Goal: Information Seeking & Learning: Learn about a topic

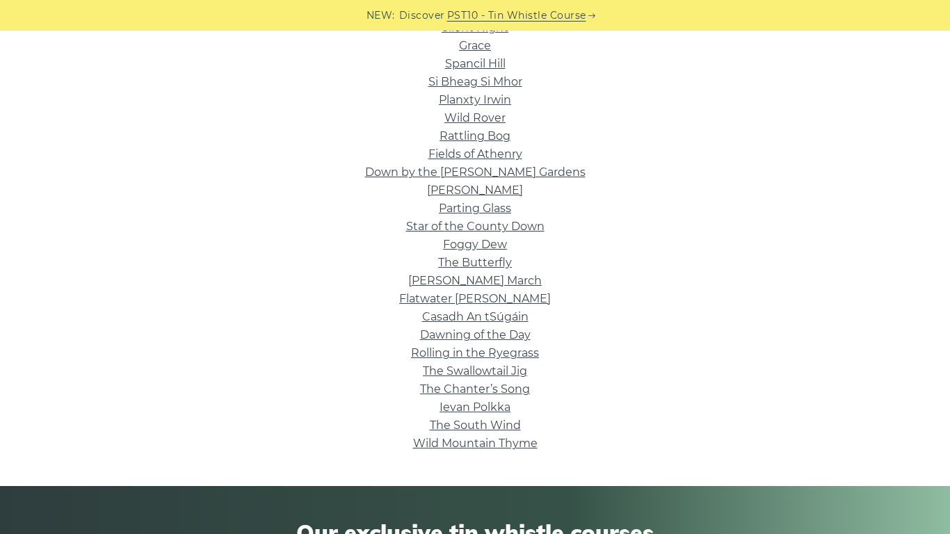
scroll to position [378, 0]
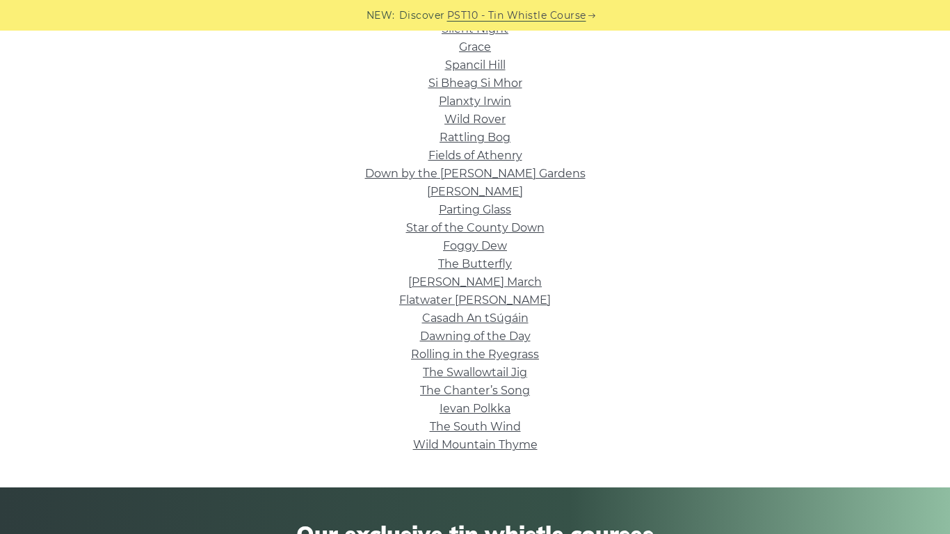
click at [516, 331] on link "Dawning of the Day" at bounding box center [475, 336] width 111 height 13
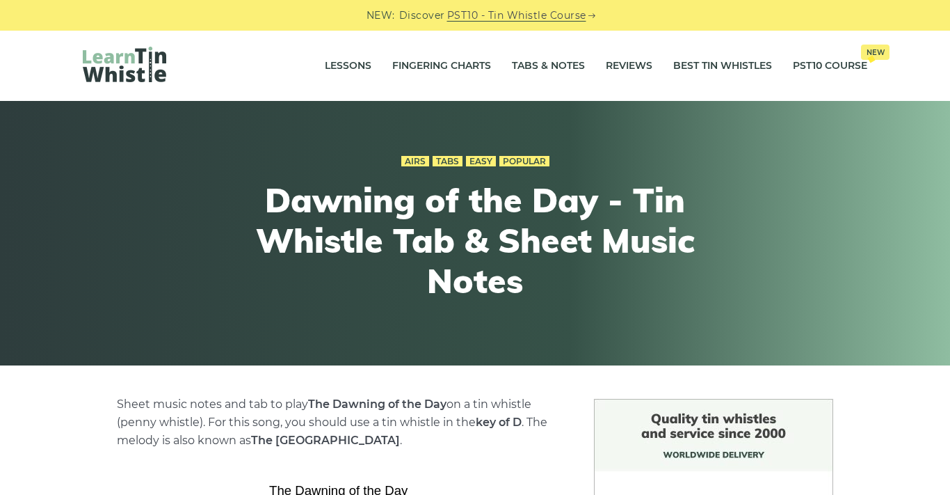
click at [476, 164] on link "Easy" at bounding box center [481, 161] width 30 height 11
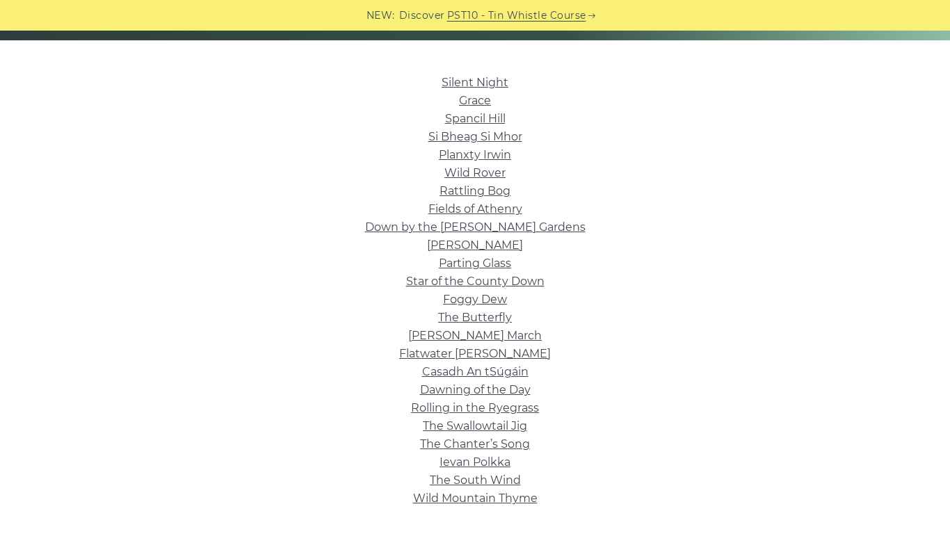
scroll to position [326, 0]
click at [440, 335] on link "[PERSON_NAME] March" at bounding box center [475, 334] width 134 height 13
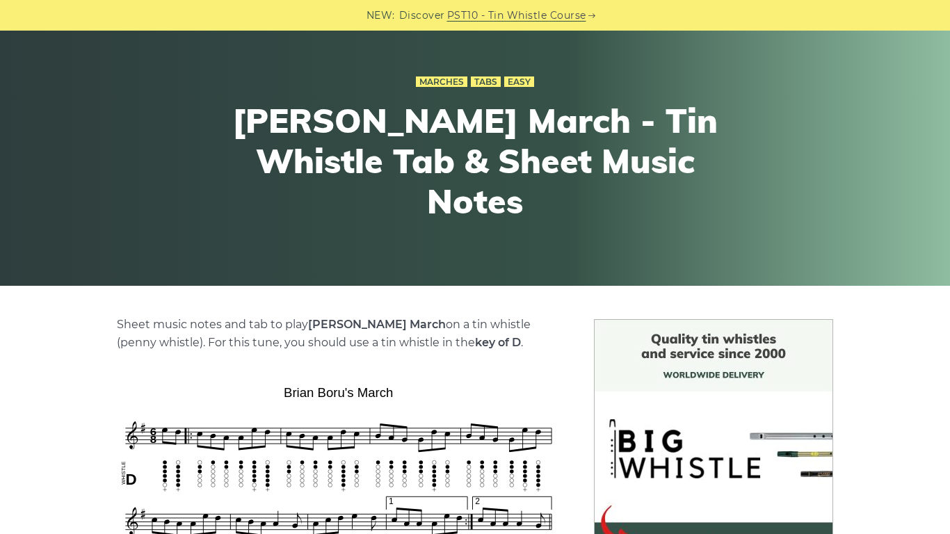
scroll to position [76, 0]
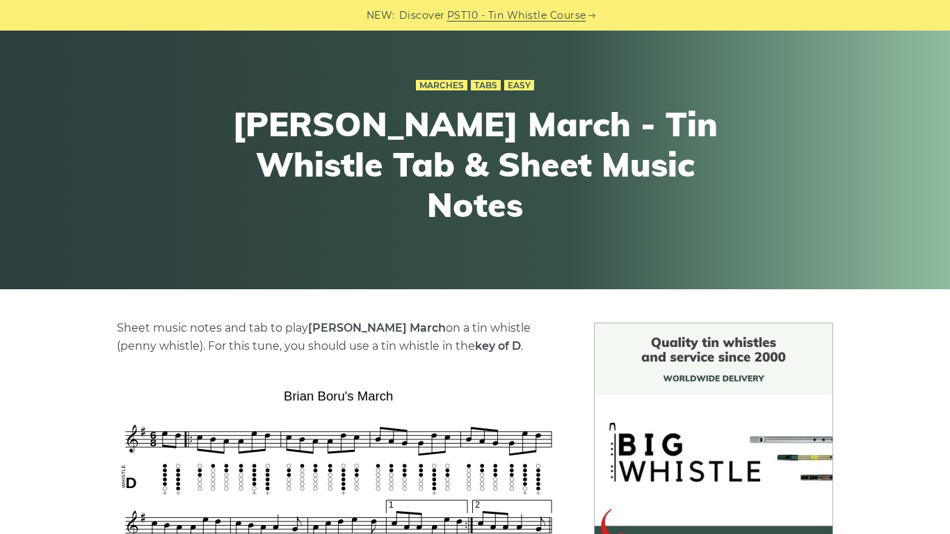
click at [447, 83] on link "Marches" at bounding box center [441, 85] width 51 height 11
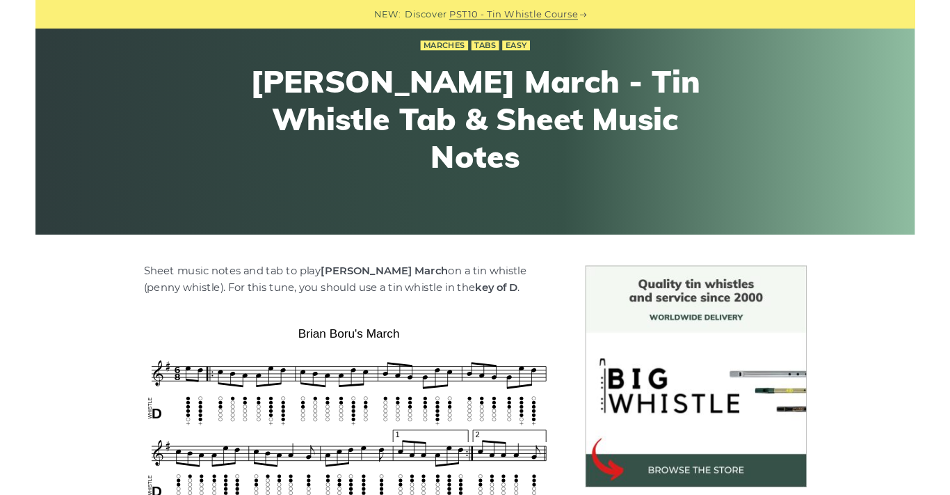
scroll to position [115, 0]
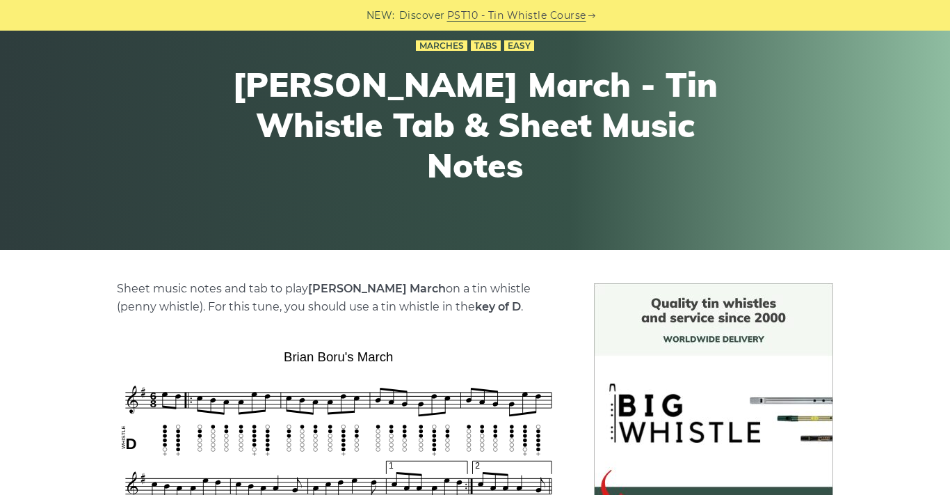
click at [517, 45] on link "Easy" at bounding box center [519, 45] width 30 height 11
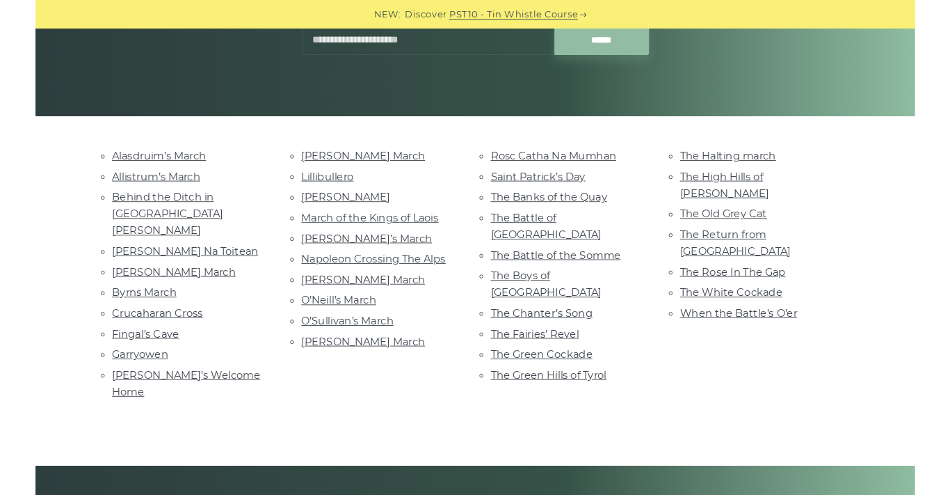
scroll to position [241, 0]
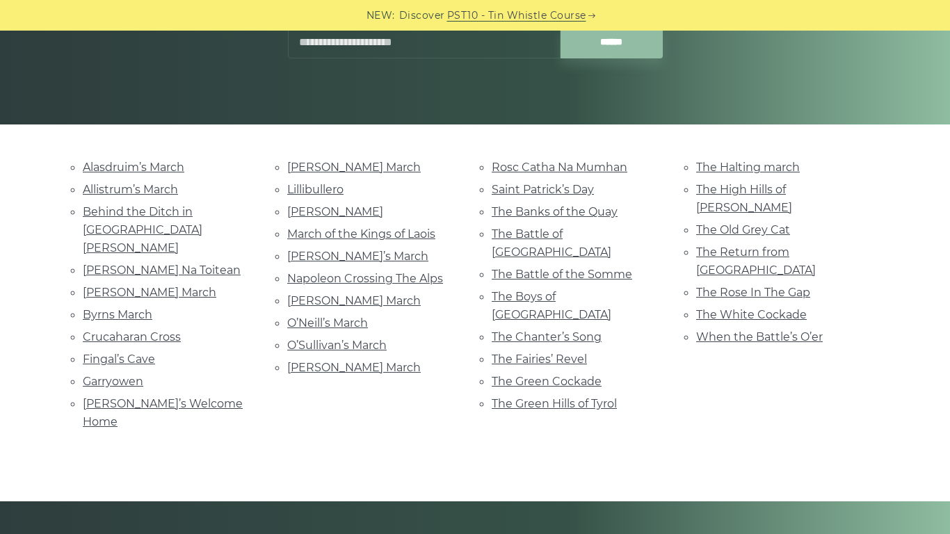
click at [357, 319] on link "O’Neill’s March" at bounding box center [327, 323] width 81 height 13
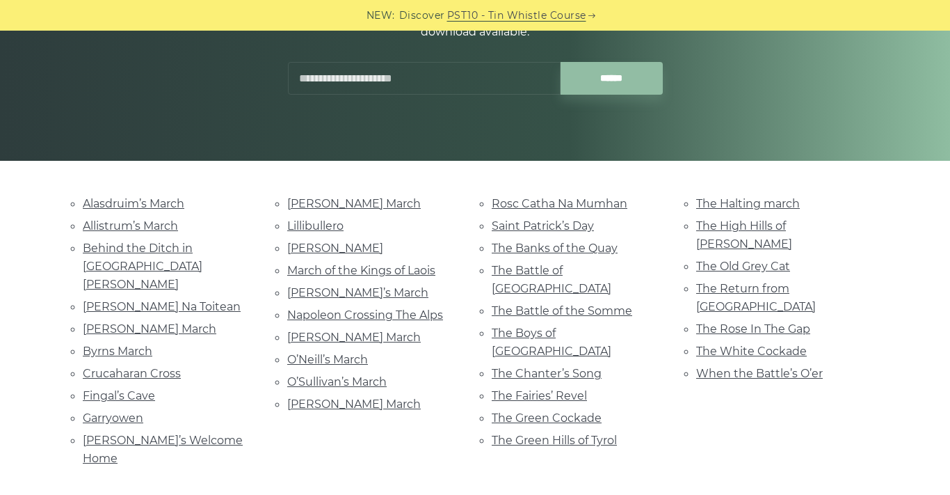
scroll to position [0, 0]
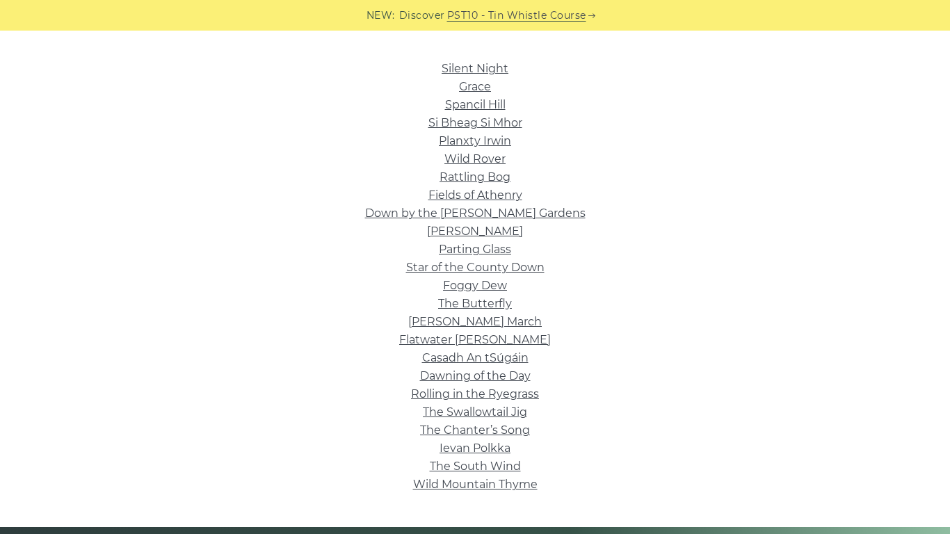
scroll to position [338, 0]
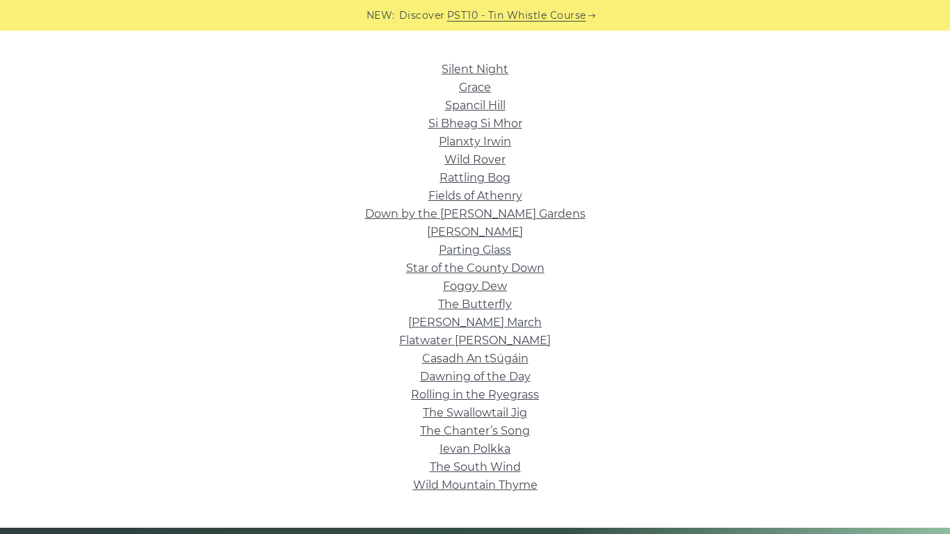
click at [496, 450] on link "Ievan Polkka" at bounding box center [475, 448] width 71 height 13
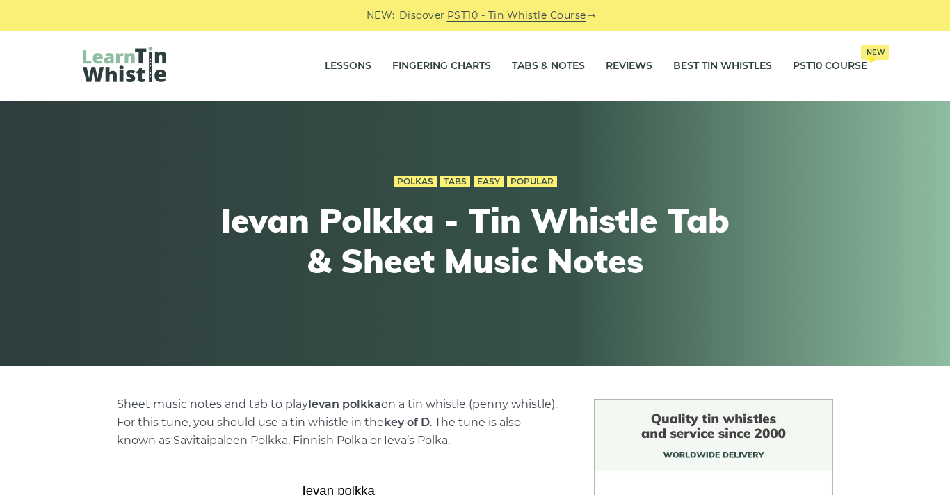
click at [484, 181] on link "Easy" at bounding box center [489, 181] width 30 height 11
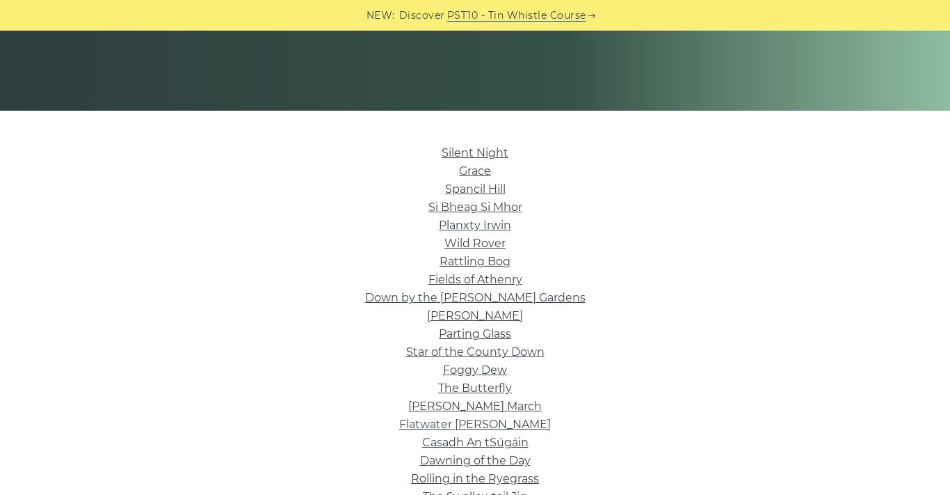
scroll to position [254, 0]
click at [497, 204] on link "Si­ Bheag Si­ Mhor" at bounding box center [476, 207] width 94 height 13
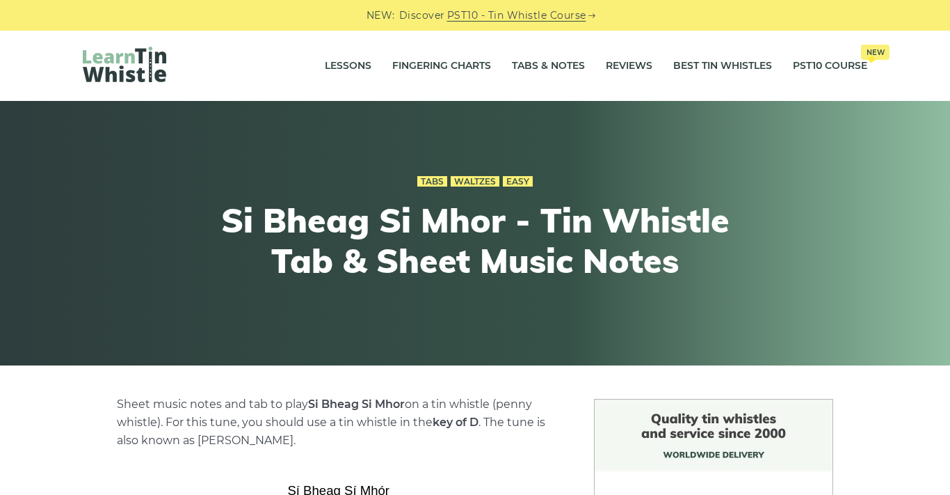
click at [525, 186] on link "Easy" at bounding box center [518, 181] width 30 height 11
